Goal: Communication & Community: Answer question/provide support

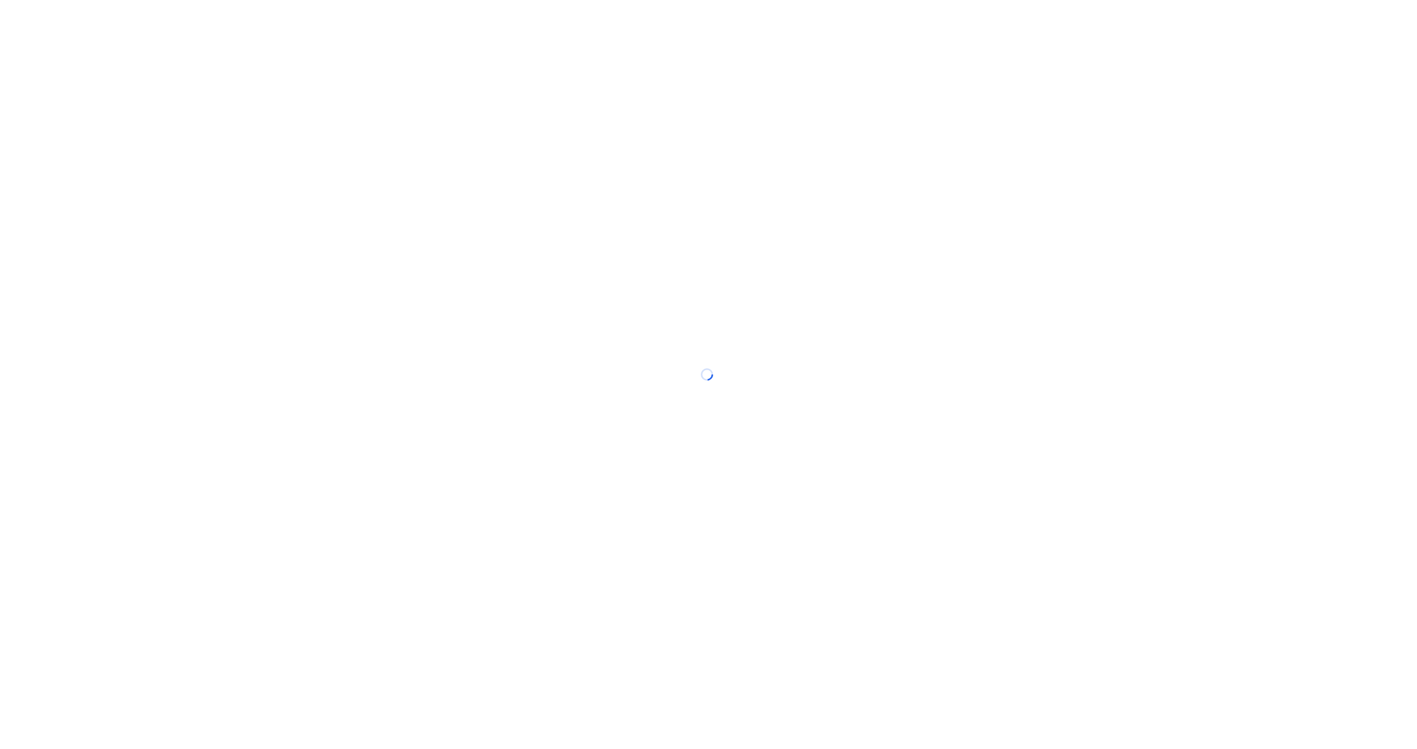
click at [573, 15] on div at bounding box center [708, 374] width 1417 height 749
click at [1111, 115] on div at bounding box center [708, 374] width 1417 height 749
click at [778, 214] on div at bounding box center [708, 374] width 1417 height 749
click at [772, 198] on div at bounding box center [708, 374] width 1417 height 749
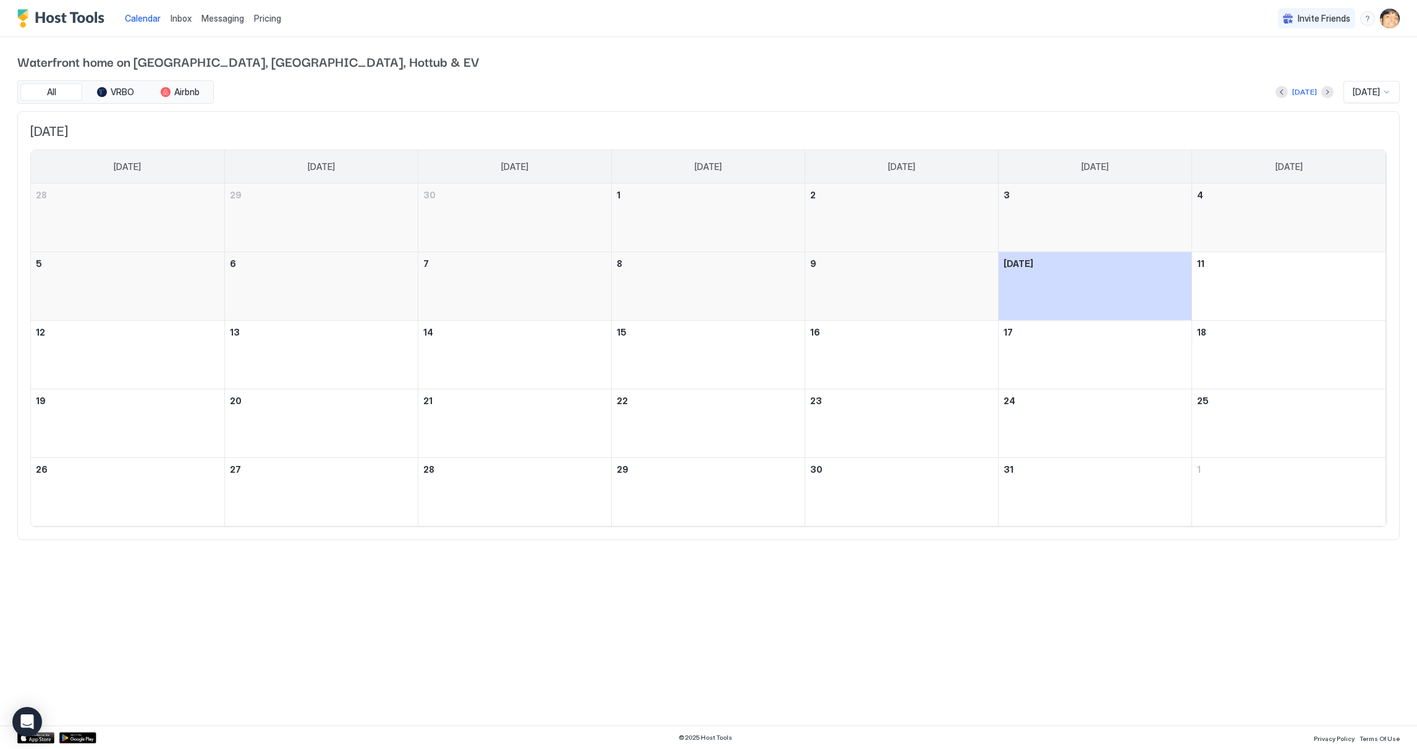
click at [657, 137] on span "October 2025" at bounding box center [708, 131] width 1356 height 15
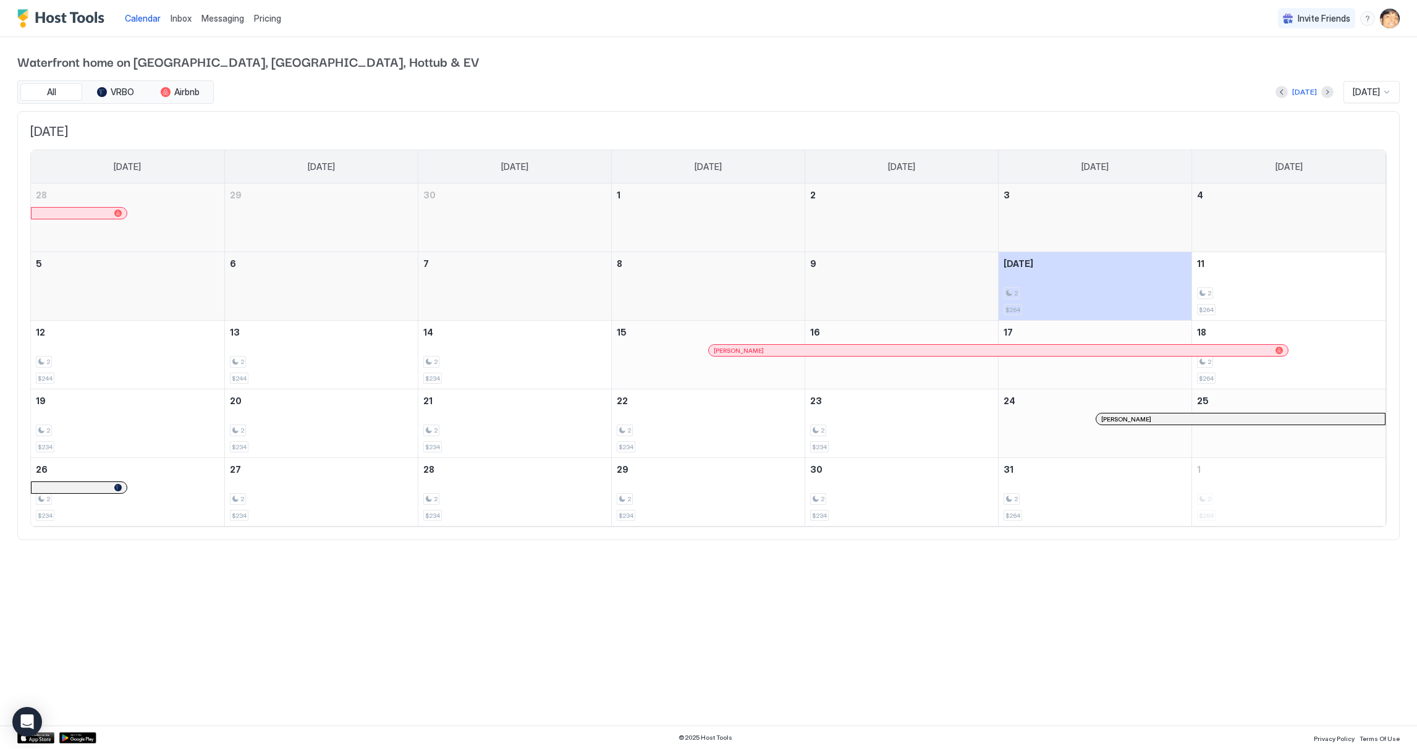
click at [720, 351] on span "Nicole Duckworth" at bounding box center [739, 351] width 50 height 8
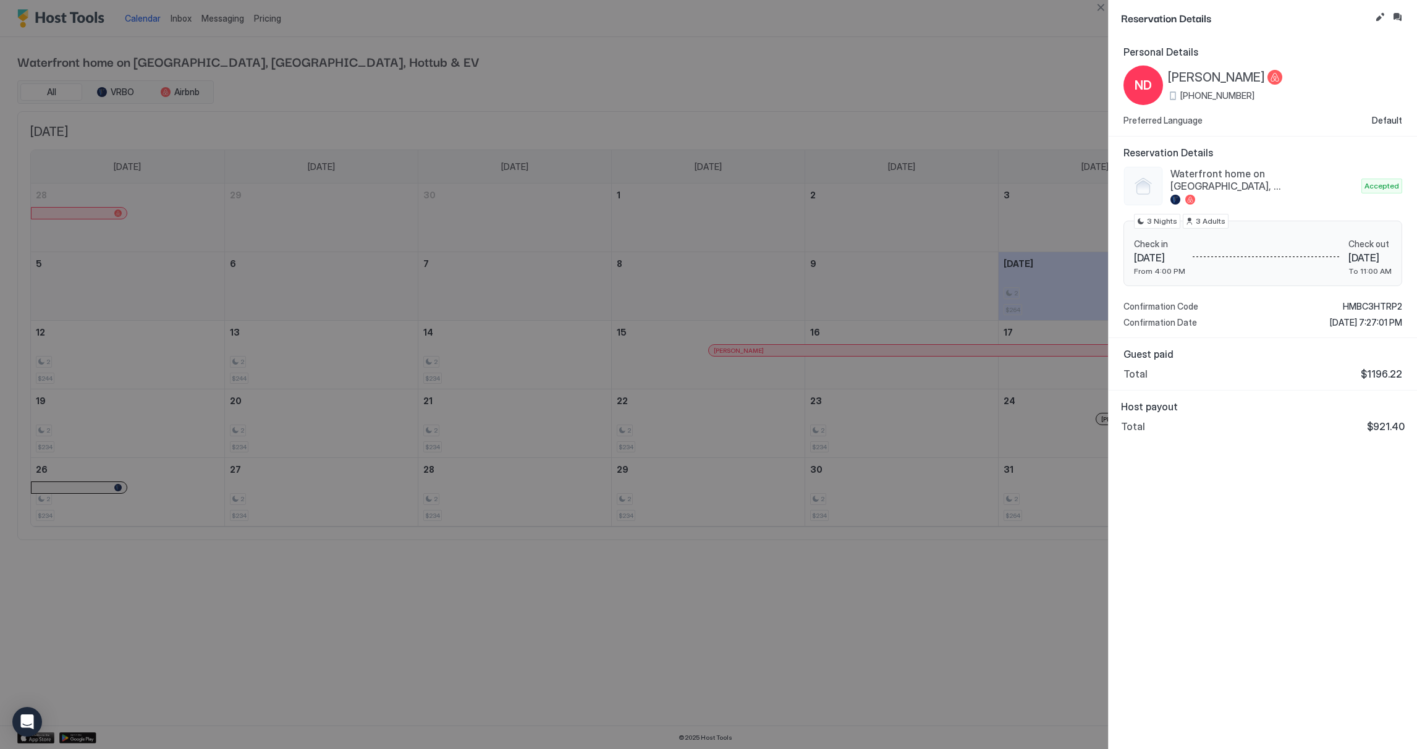
click at [1259, 471] on div "Personal Details ND Nicole Duckworth +1 (937) 241-7569 Preferred Language Defau…" at bounding box center [1263, 392] width 308 height 713
click at [1153, 87] on div "ND" at bounding box center [1144, 86] width 40 height 40
click at [1402, 16] on button "Inbox" at bounding box center [1397, 17] width 15 height 15
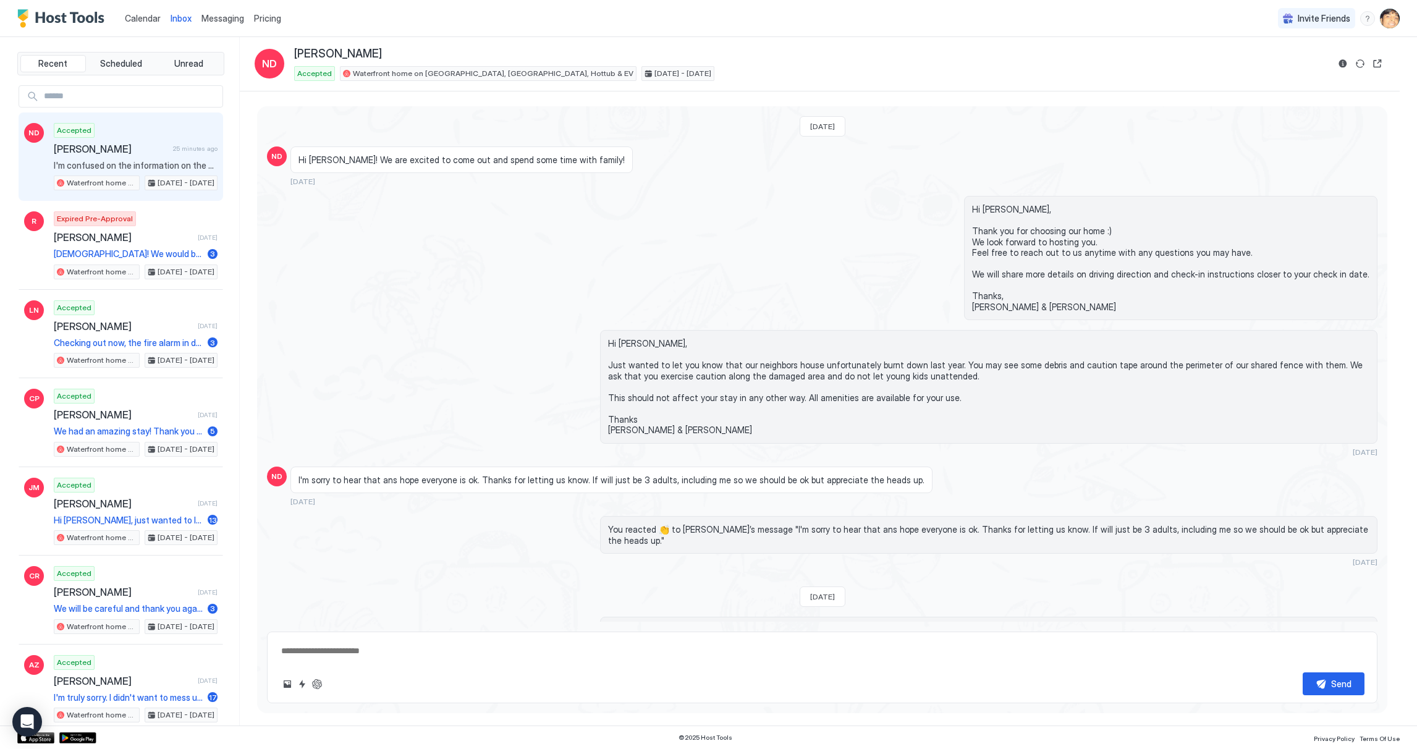
scroll to position [428, 0]
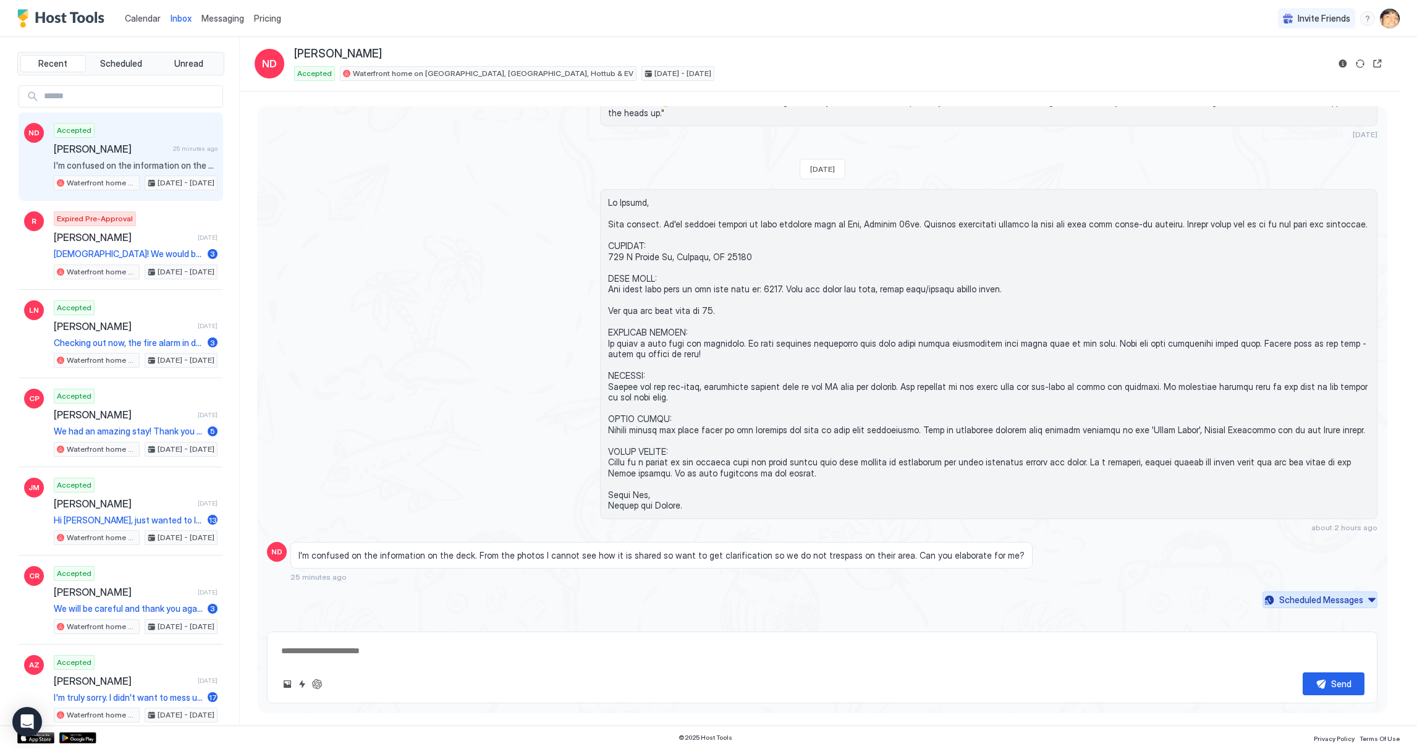
click at [1350, 593] on div "Scheduled Messages" at bounding box center [1321, 599] width 84 height 13
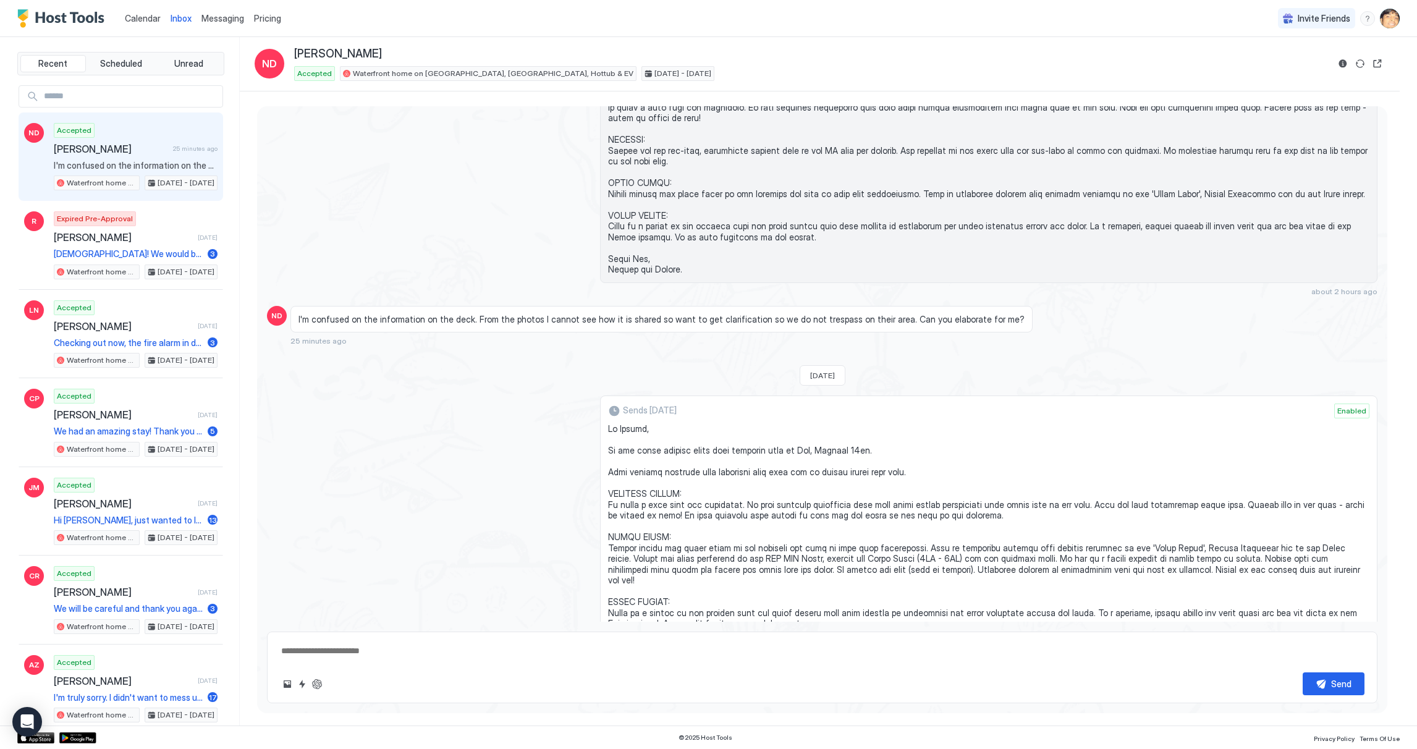
scroll to position [810, 0]
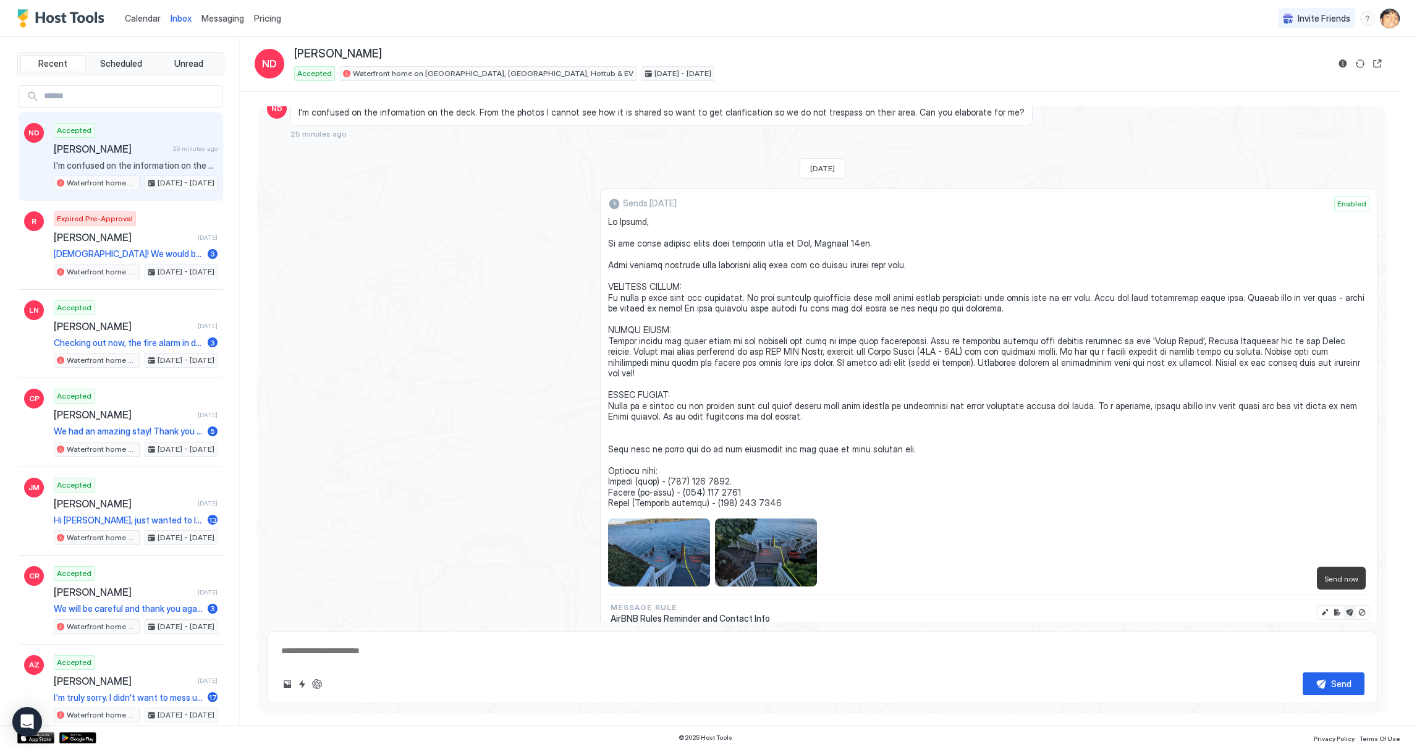
click at [1344, 606] on button "Send now" at bounding box center [1350, 612] width 12 height 12
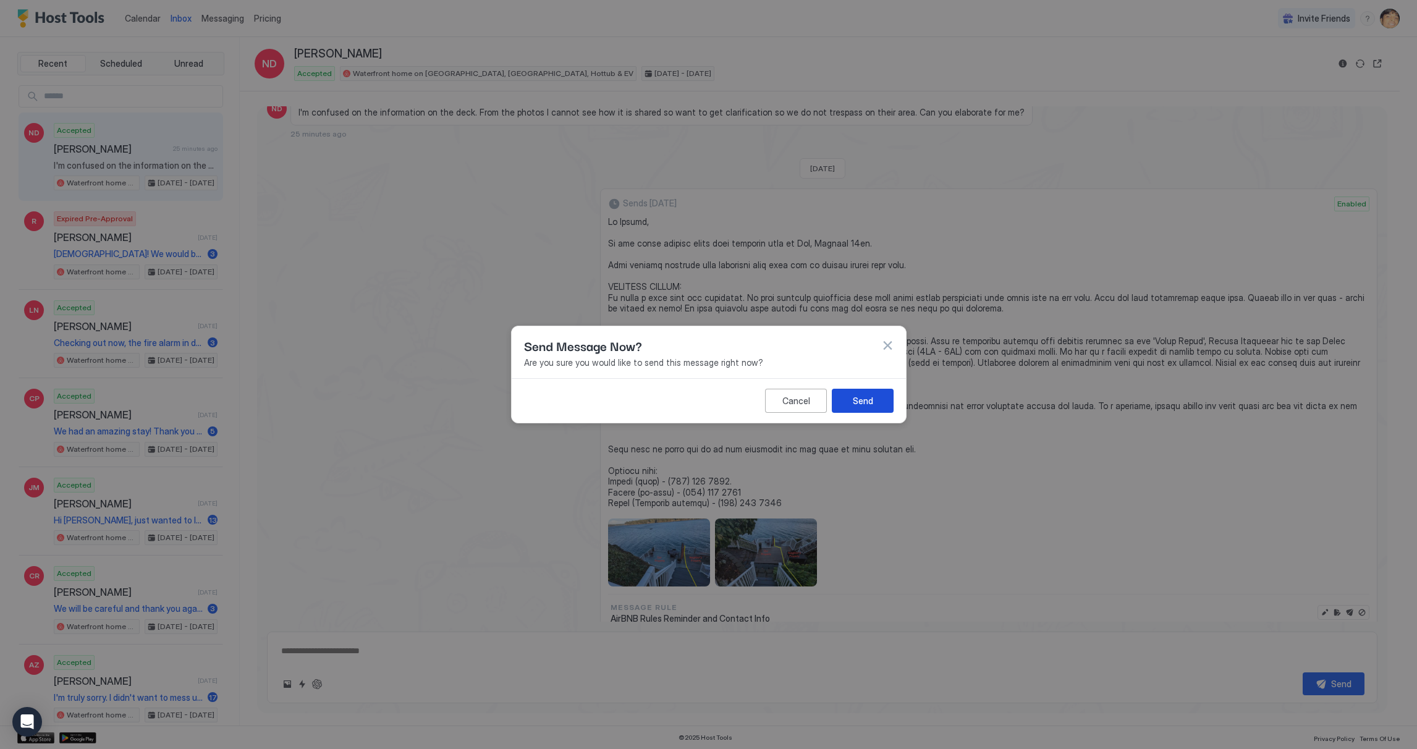
click at [845, 392] on button "Send" at bounding box center [863, 401] width 62 height 24
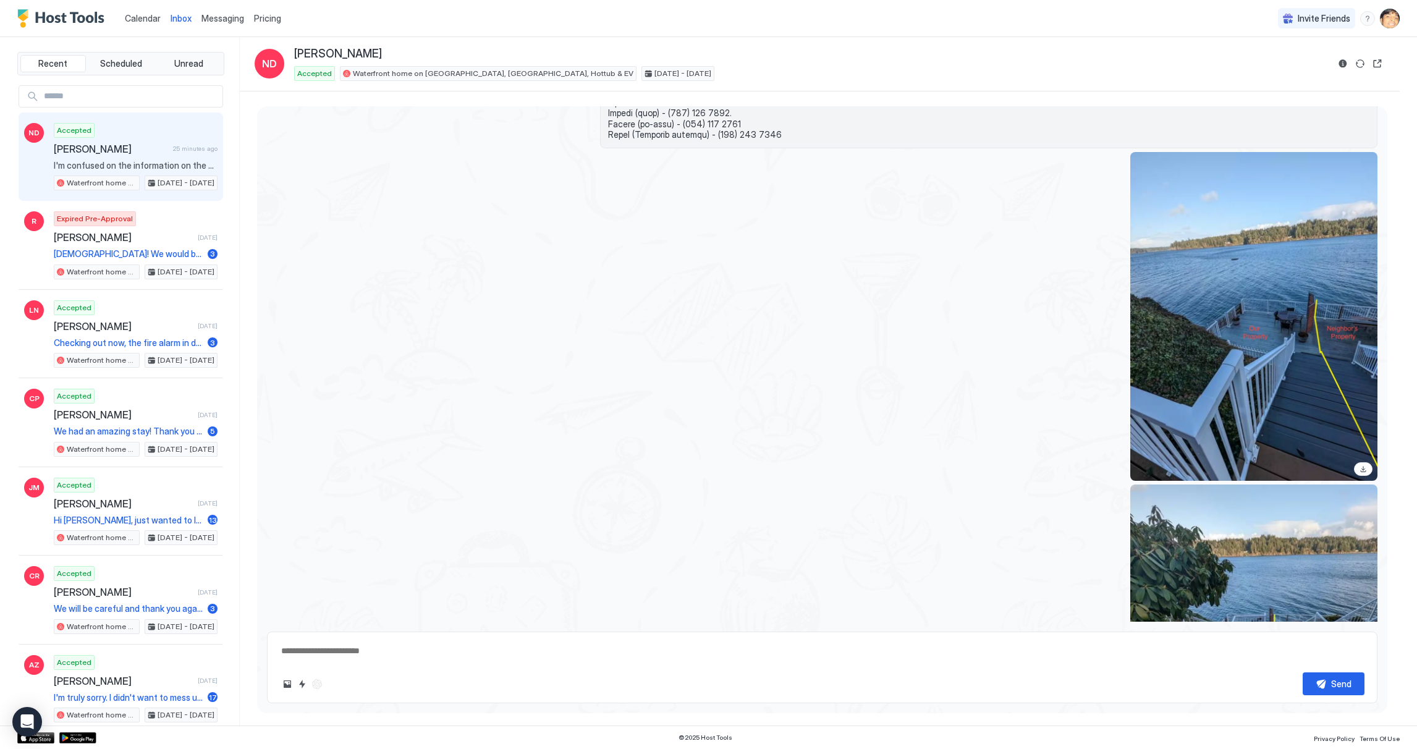
scroll to position [709, 0]
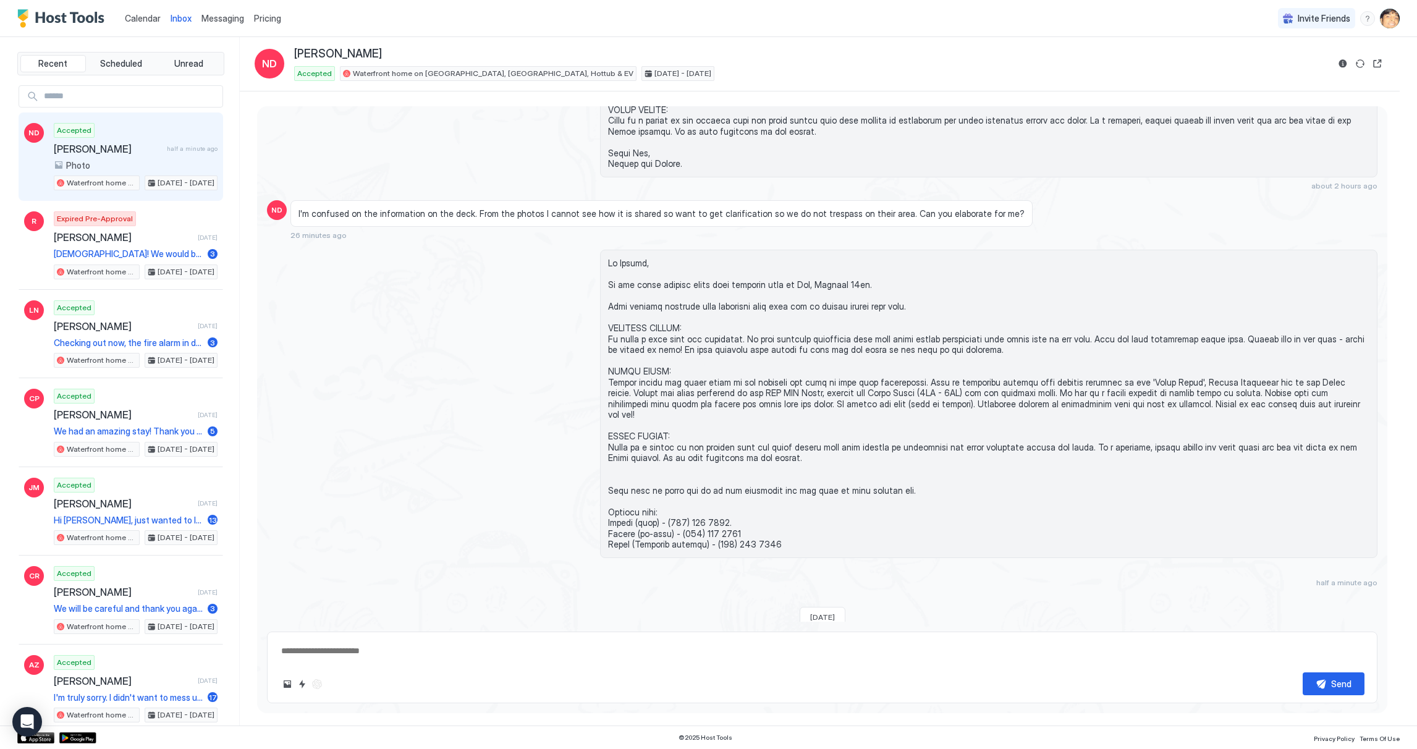
type textarea "*"
